Goal: Obtain resource: Download file/media

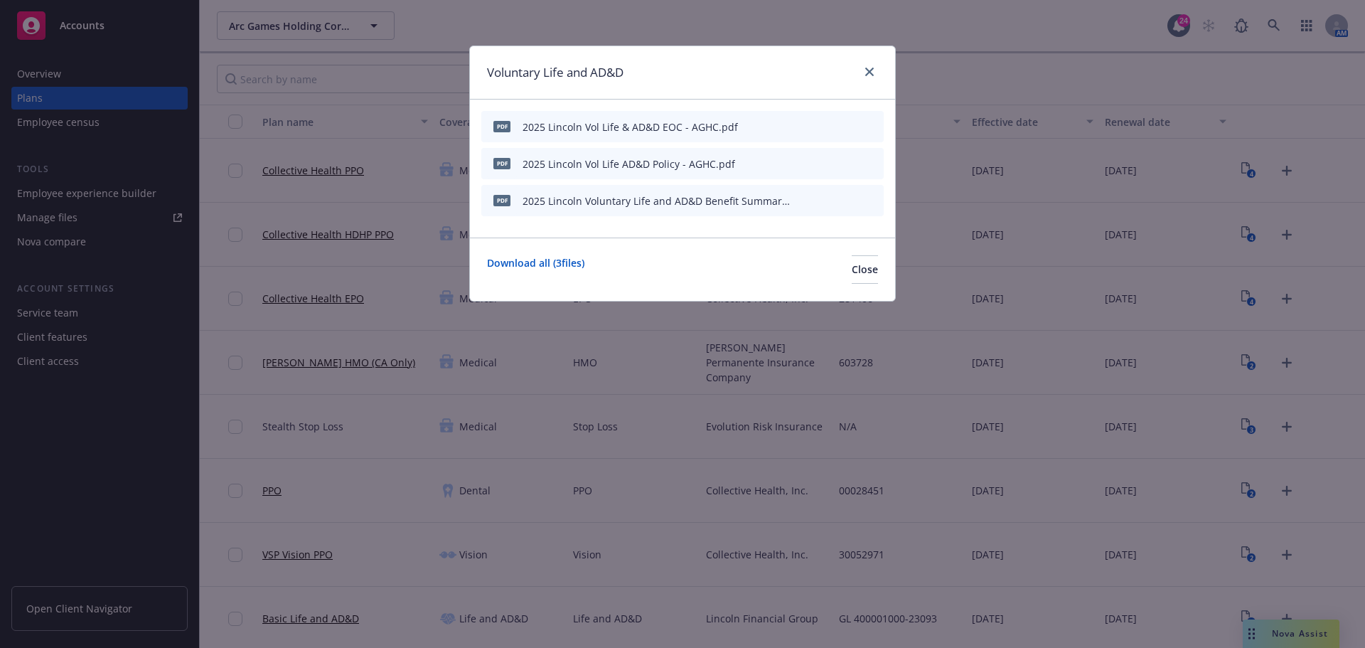
scroll to position [284, 0]
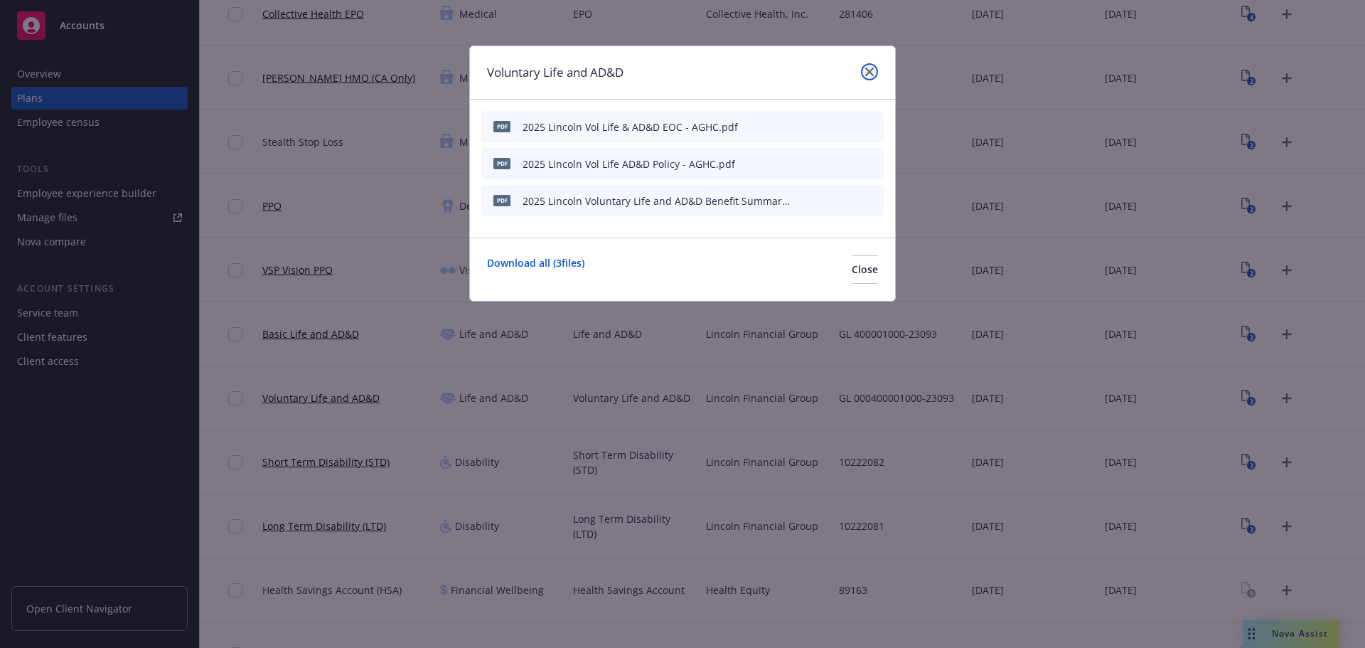
click at [869, 68] on icon "close" at bounding box center [869, 72] width 9 height 9
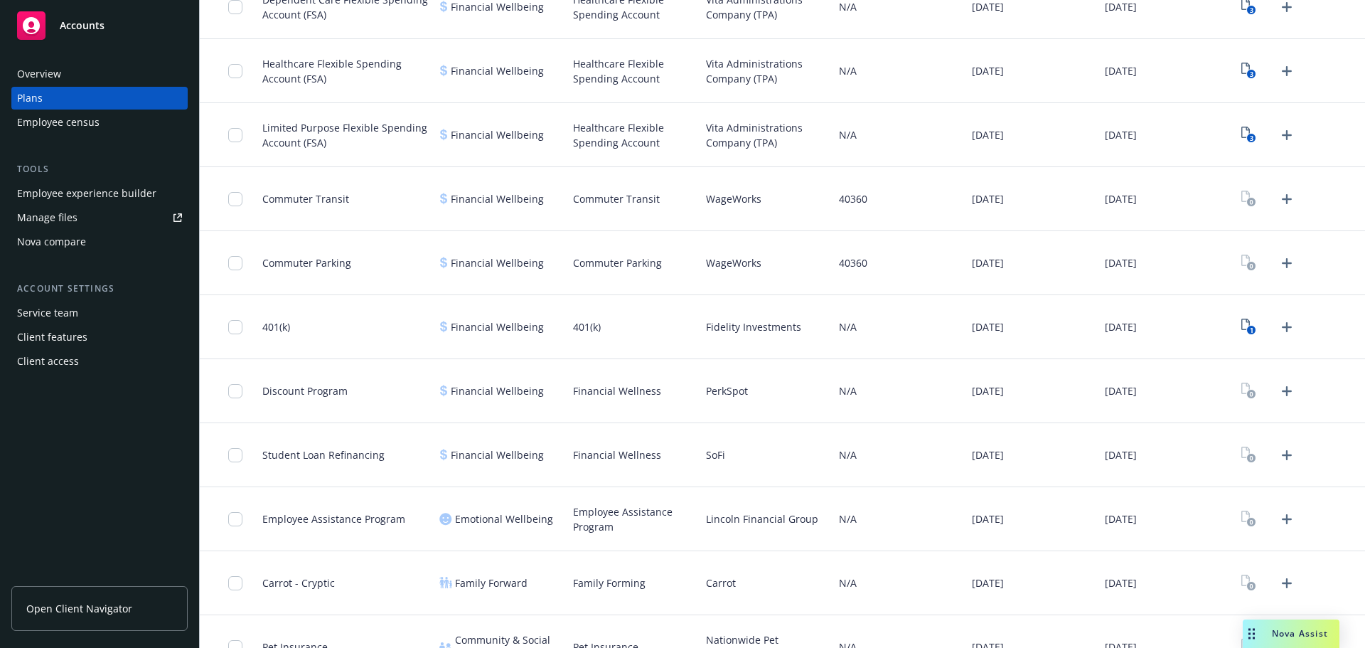
scroll to position [853, 0]
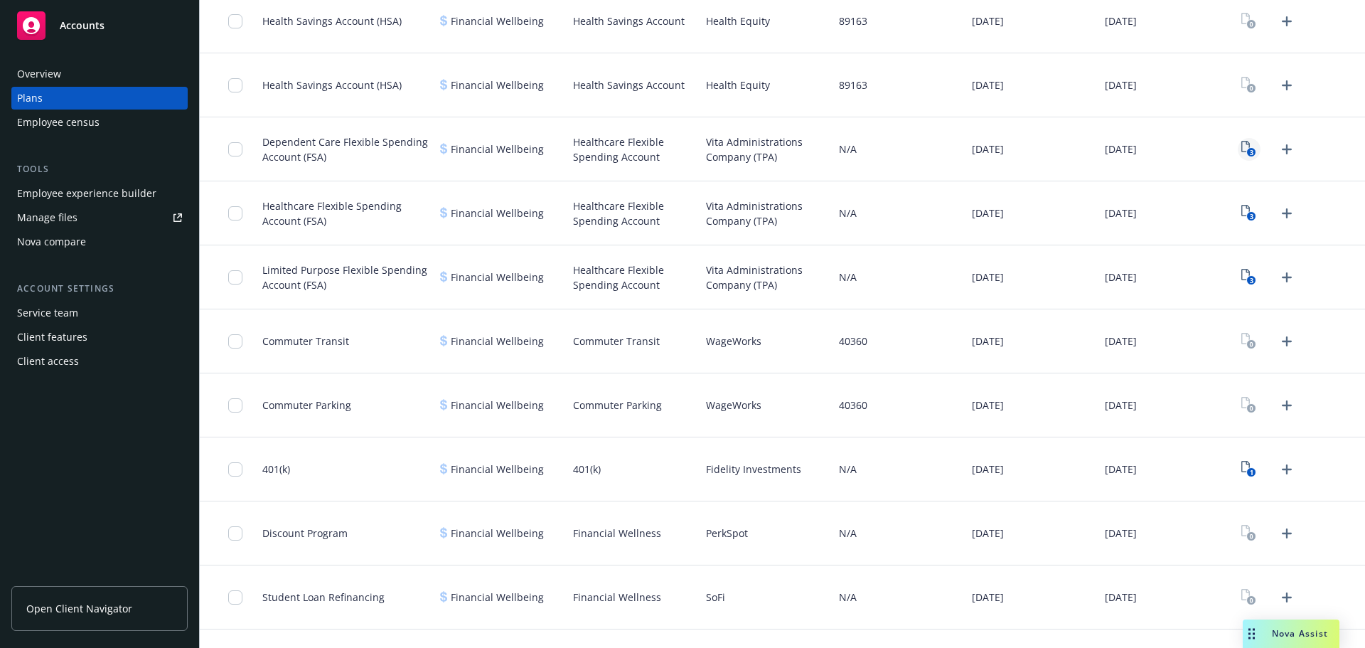
click at [1242, 148] on icon "3" at bounding box center [1249, 149] width 15 height 16
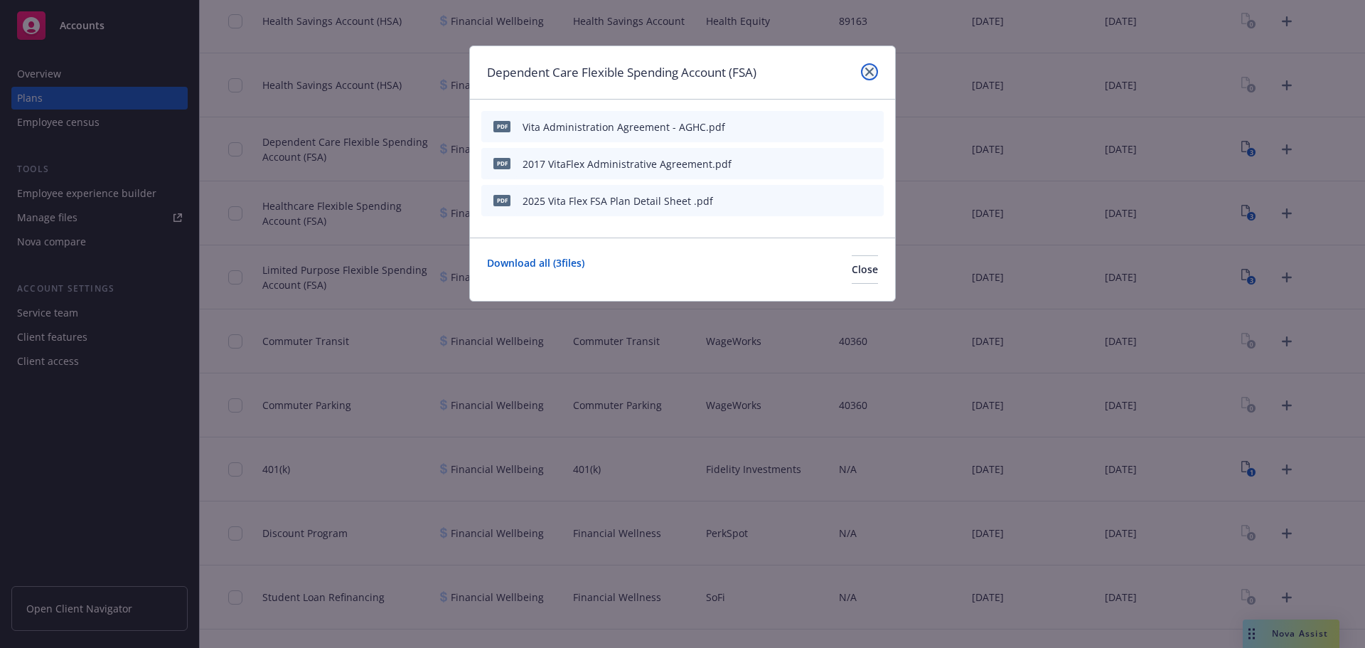
click at [873, 71] on icon "close" at bounding box center [869, 72] width 9 height 9
